Goal: Information Seeking & Learning: Check status

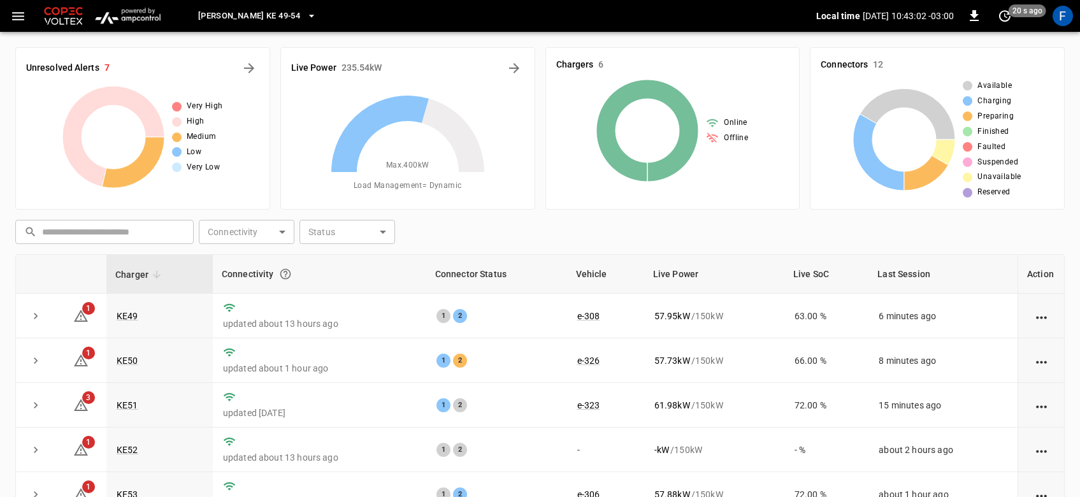
scroll to position [148, 0]
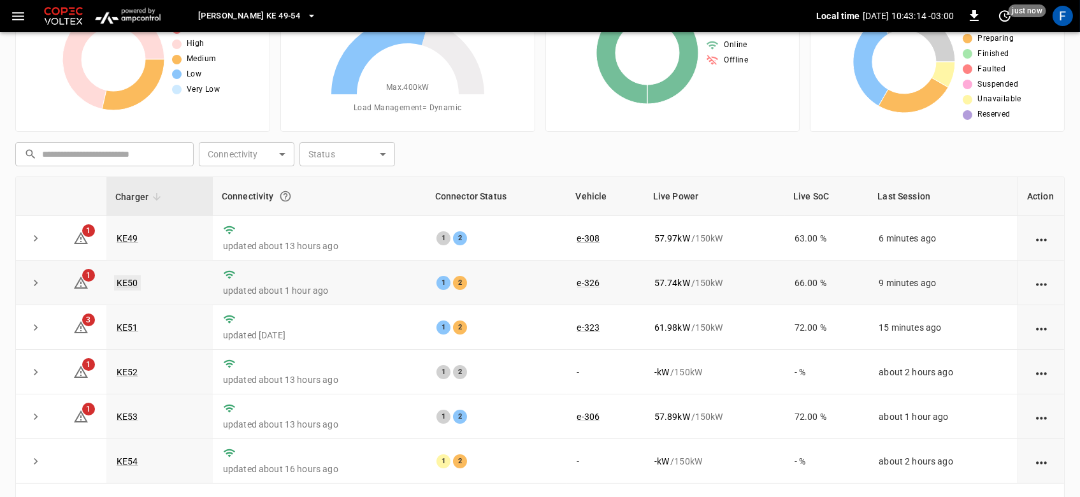
click at [127, 279] on link "KE50" at bounding box center [127, 282] width 27 height 15
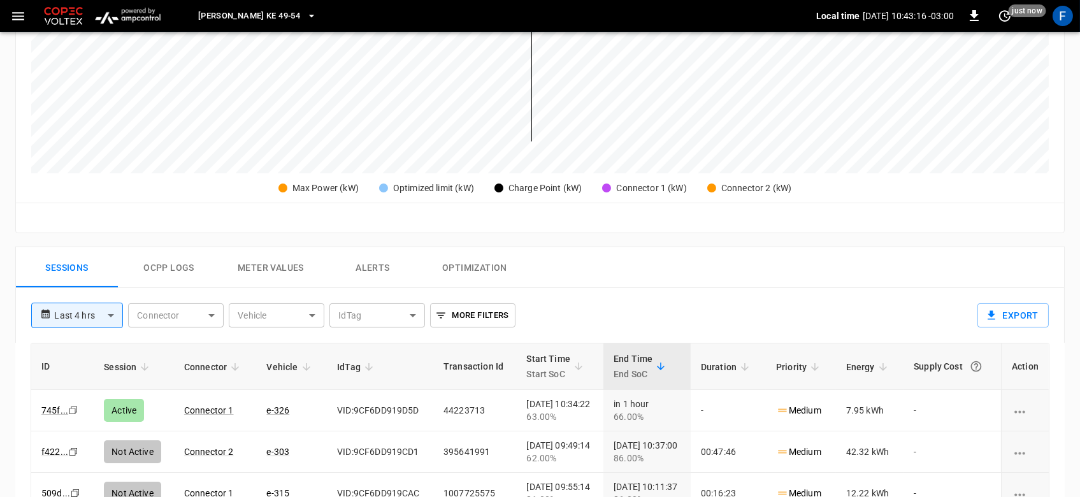
scroll to position [495, 0]
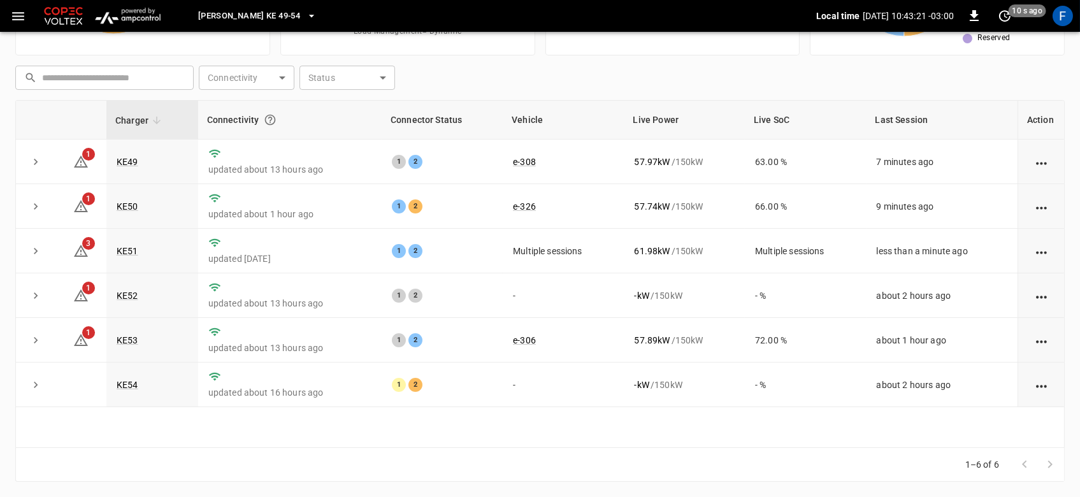
scroll to position [78, 0]
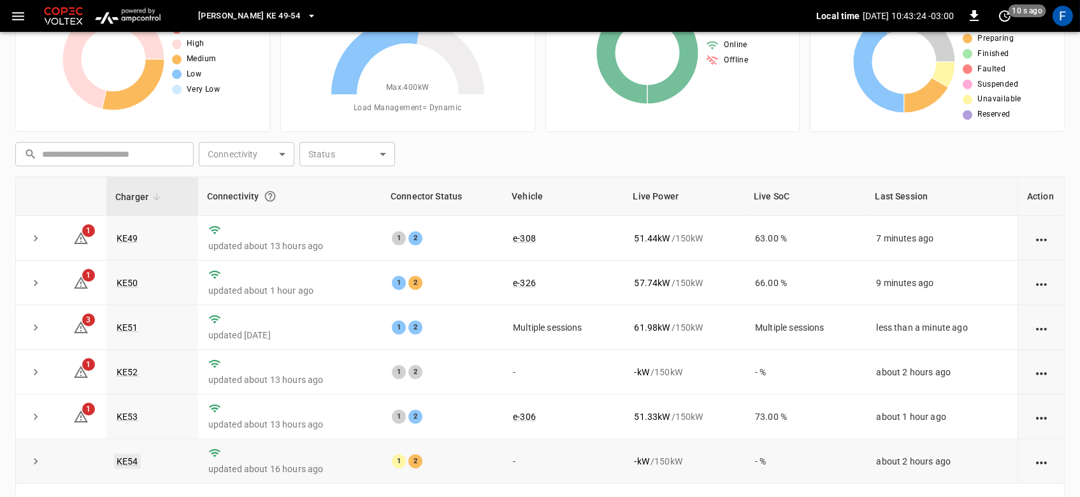
click at [120, 461] on link "KE54" at bounding box center [127, 461] width 27 height 15
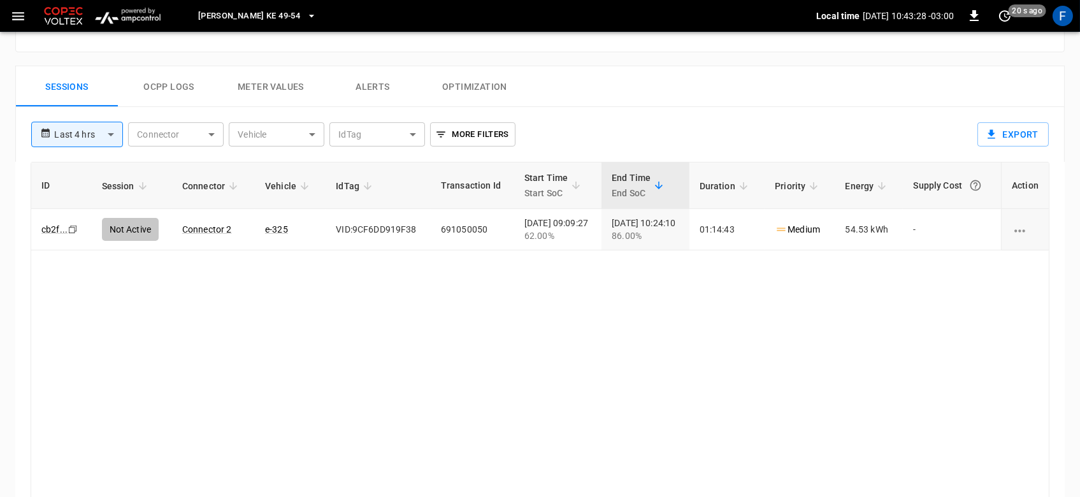
scroll to position [576, 0]
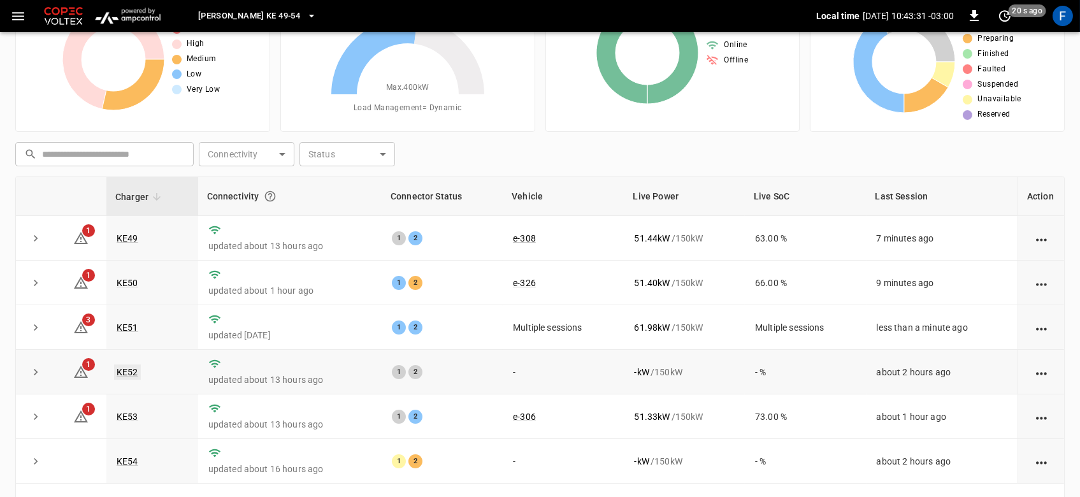
click at [127, 371] on link "KE52" at bounding box center [127, 372] width 27 height 15
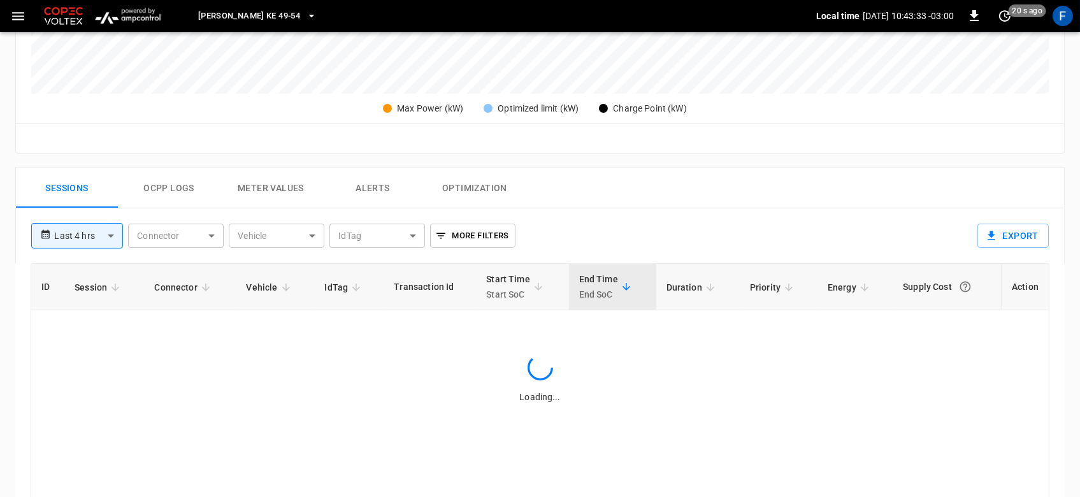
scroll to position [486, 0]
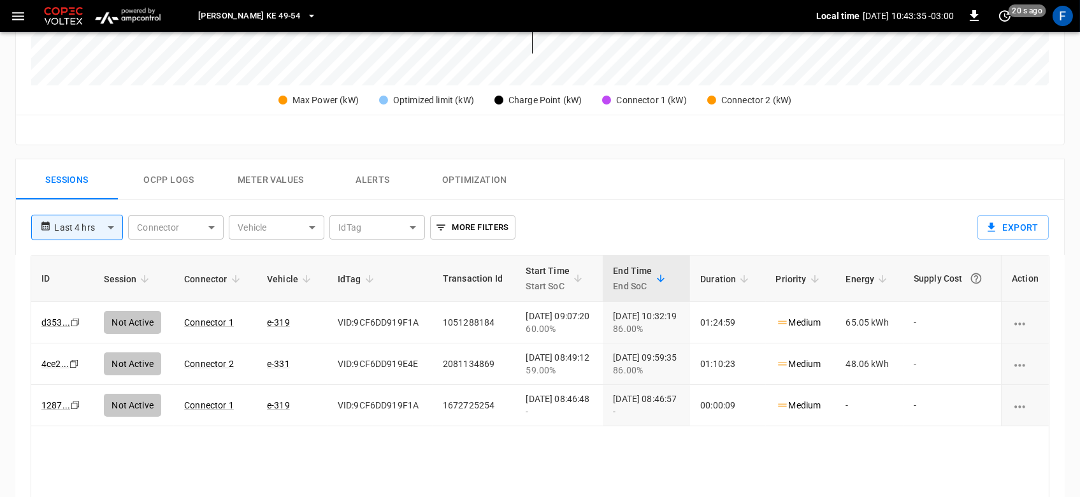
scroll to position [78, 0]
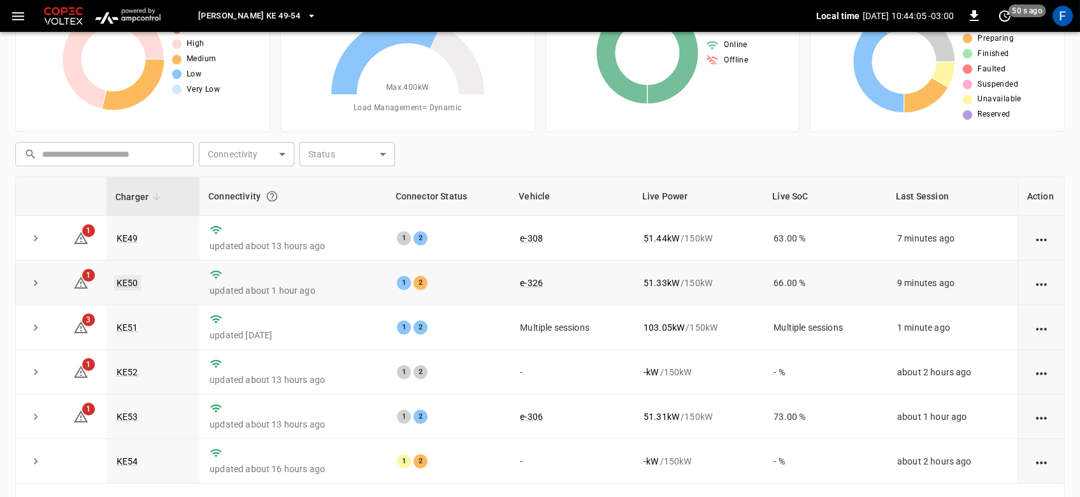
click at [122, 278] on link "KE50" at bounding box center [127, 282] width 27 height 15
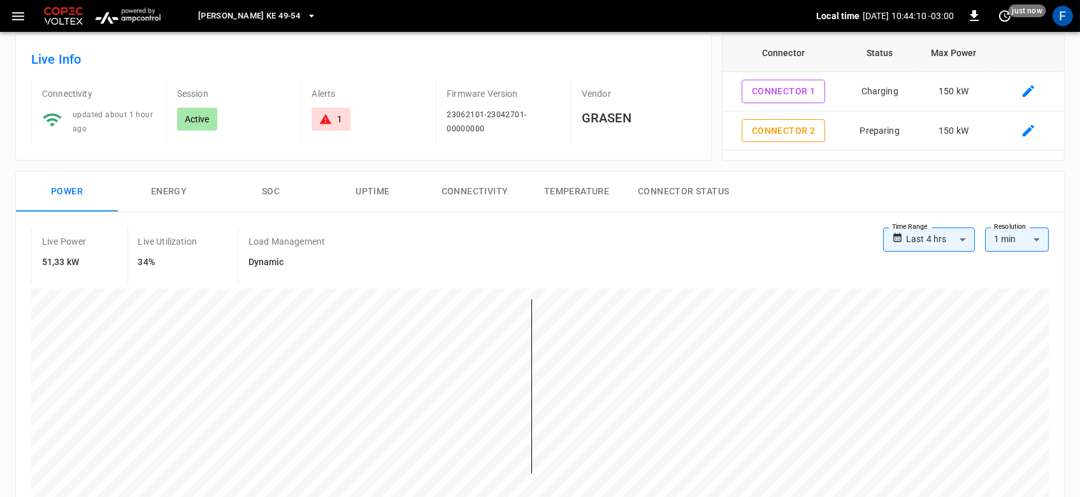
scroll to position [3, 0]
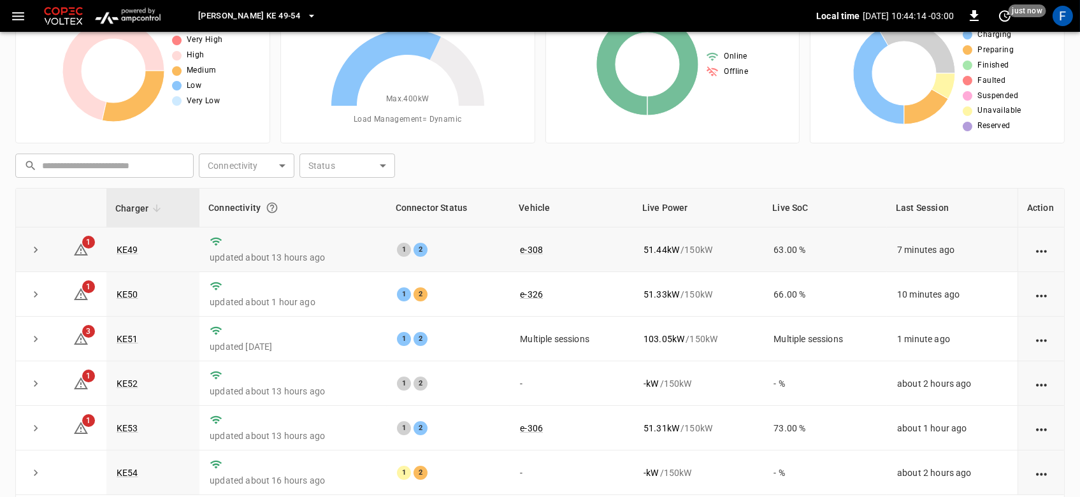
scroll to position [149, 0]
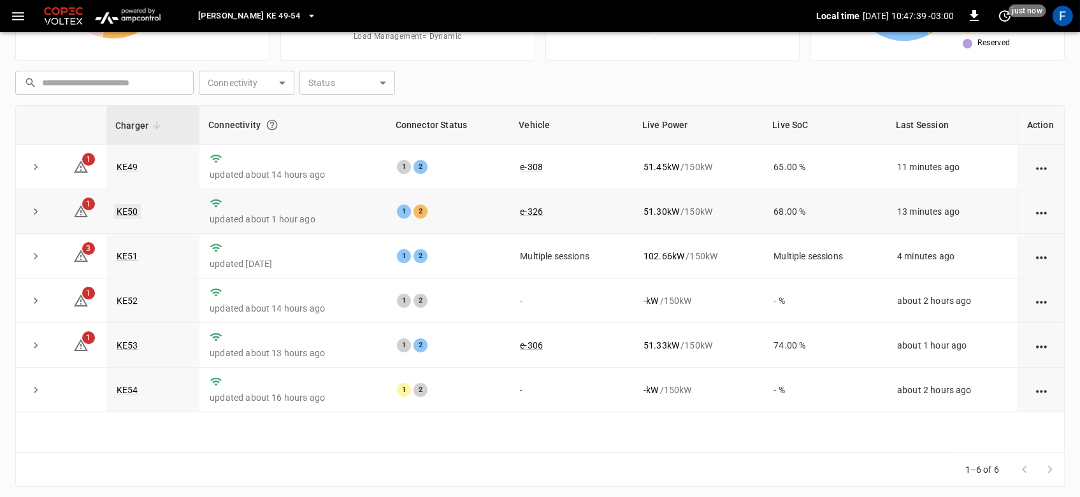
click at [119, 212] on link "KE50" at bounding box center [127, 211] width 27 height 15
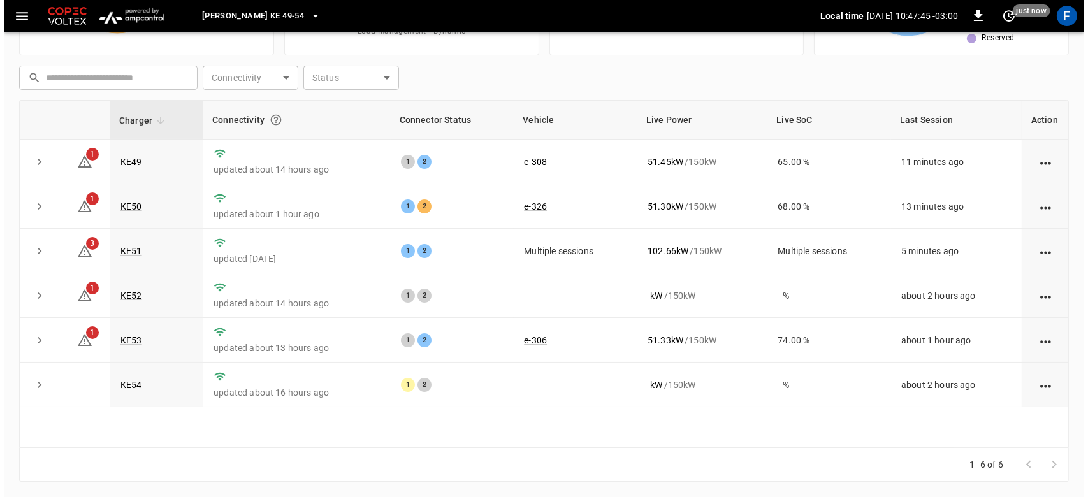
scroll to position [149, 0]
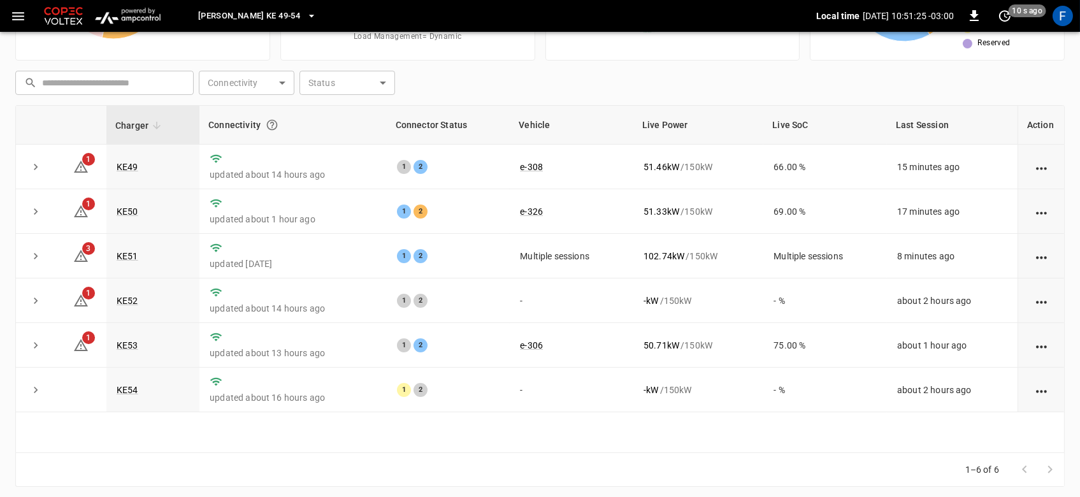
click at [249, 11] on span "[PERSON_NAME] KE 49-54" at bounding box center [249, 16] width 102 height 15
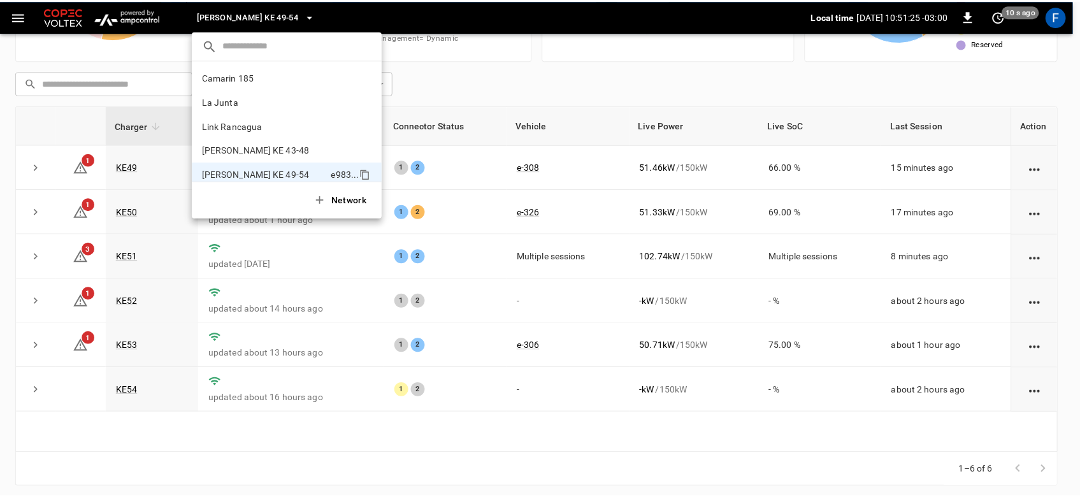
scroll to position [10, 0]
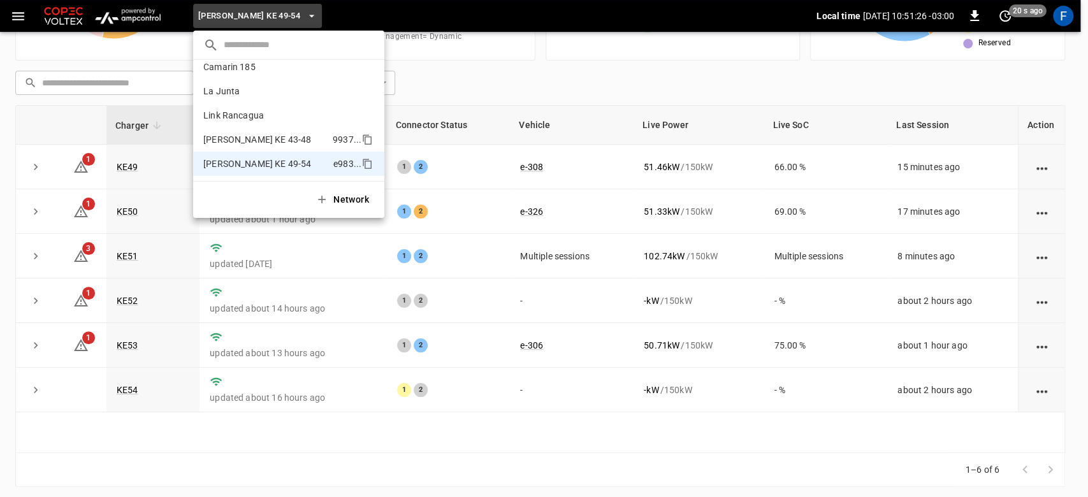
click at [267, 131] on li "[PERSON_NAME] KE 43-48 9937 ..." at bounding box center [288, 139] width 191 height 24
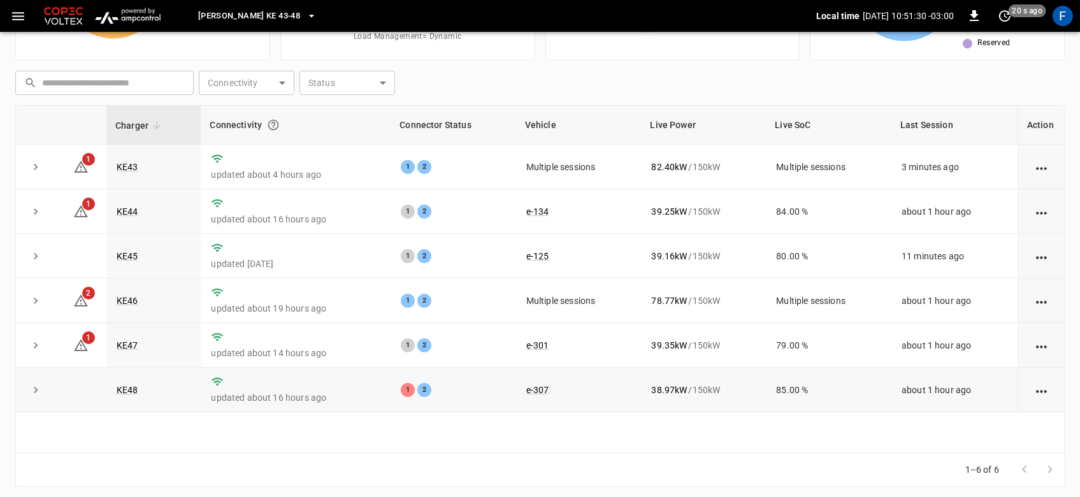
click at [128, 396] on td "KE48" at bounding box center [153, 390] width 94 height 45
click at [132, 393] on link "KE48" at bounding box center [127, 389] width 27 height 15
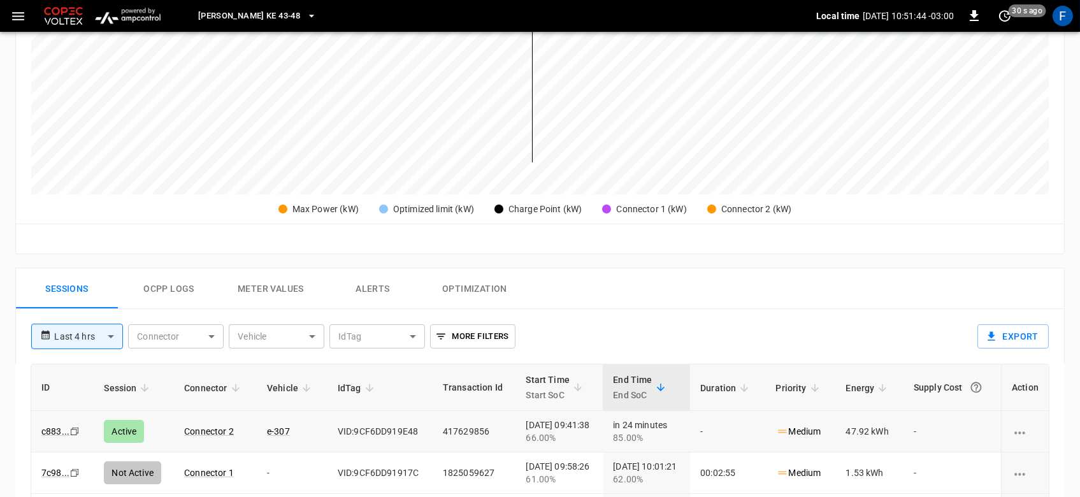
scroll to position [385, 0]
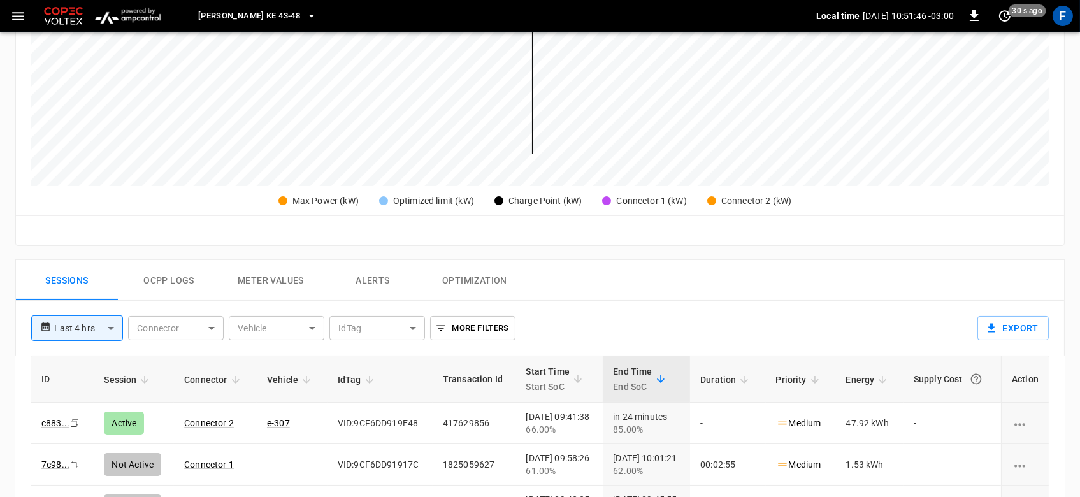
scroll to position [149, 0]
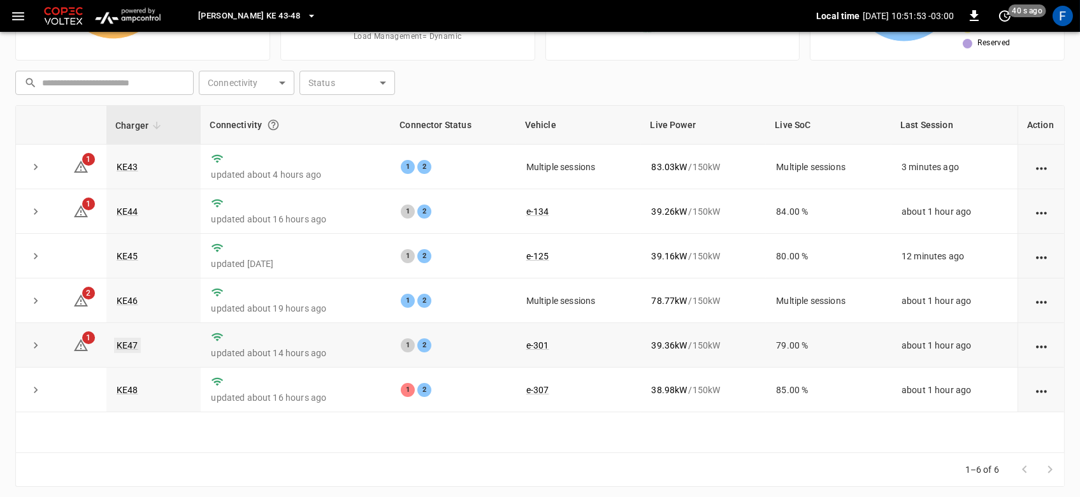
click at [124, 341] on link "KE47" at bounding box center [127, 345] width 27 height 15
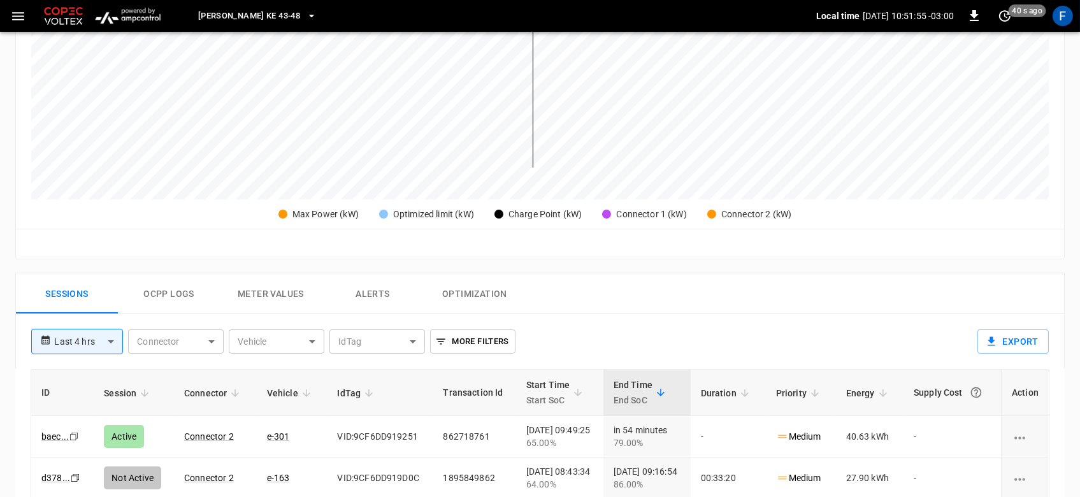
scroll to position [453, 0]
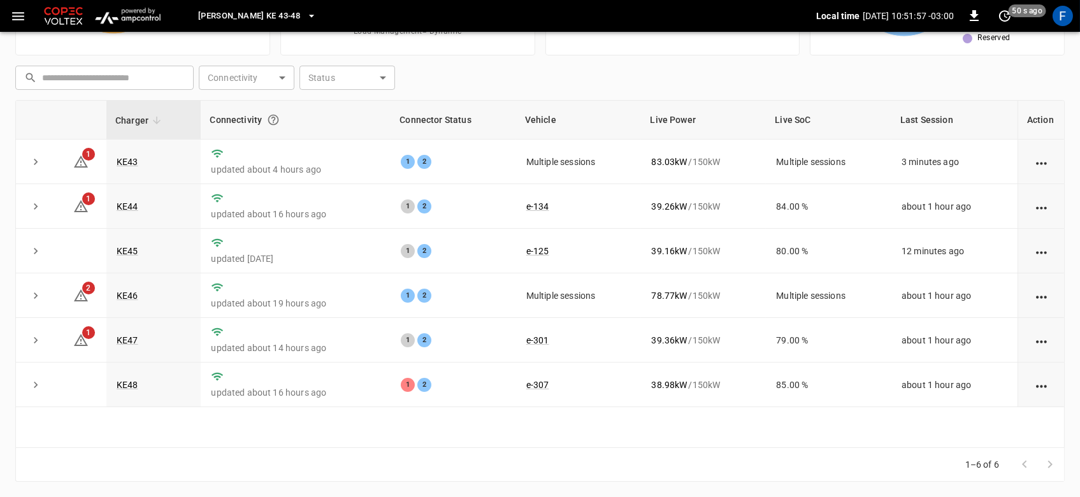
scroll to position [149, 0]
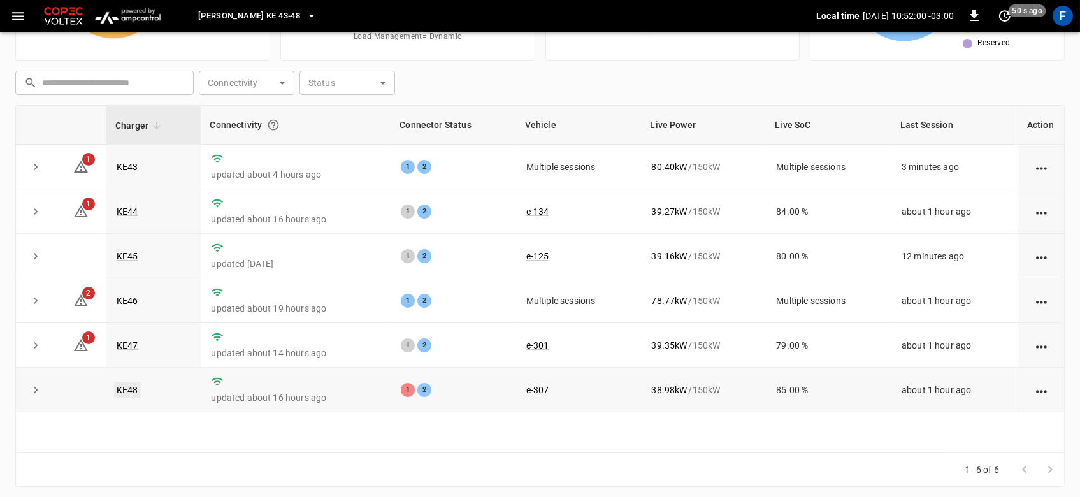
click at [134, 385] on link "KE48" at bounding box center [127, 389] width 27 height 15
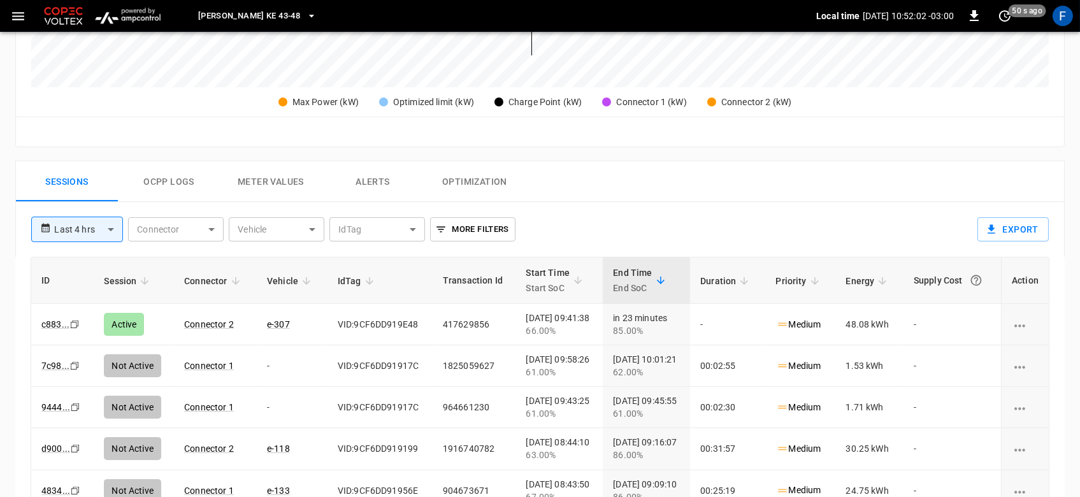
scroll to position [490, 0]
